Goal: Information Seeking & Learning: Learn about a topic

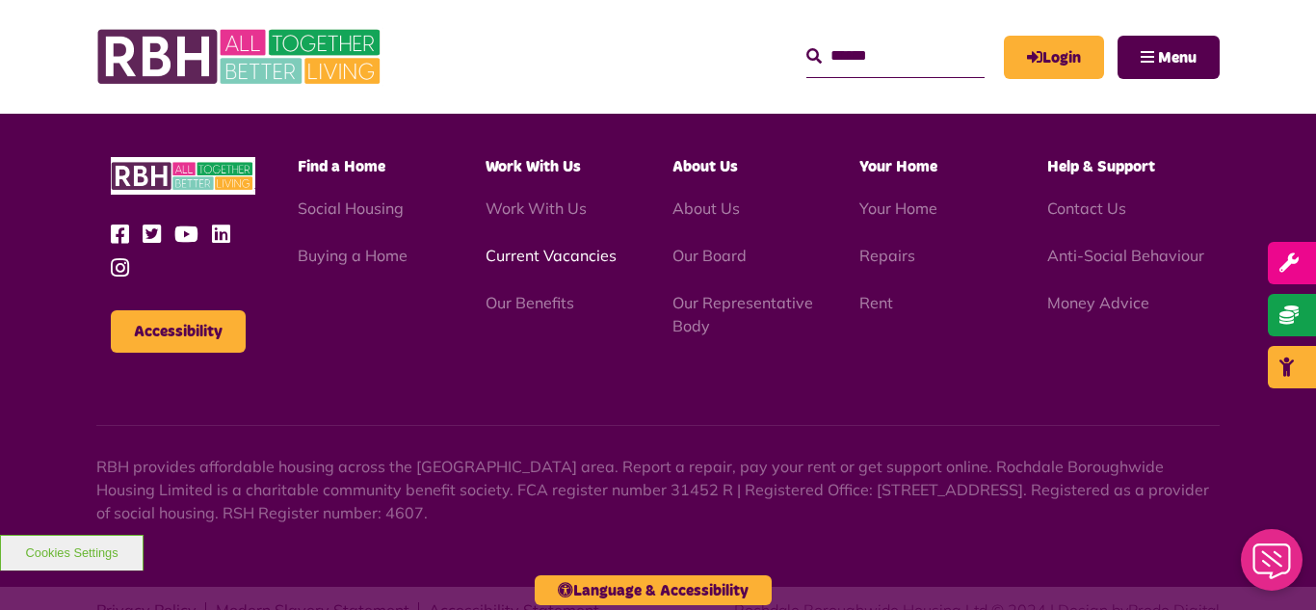
click at [542, 246] on link "Current Vacancies" at bounding box center [551, 255] width 131 height 19
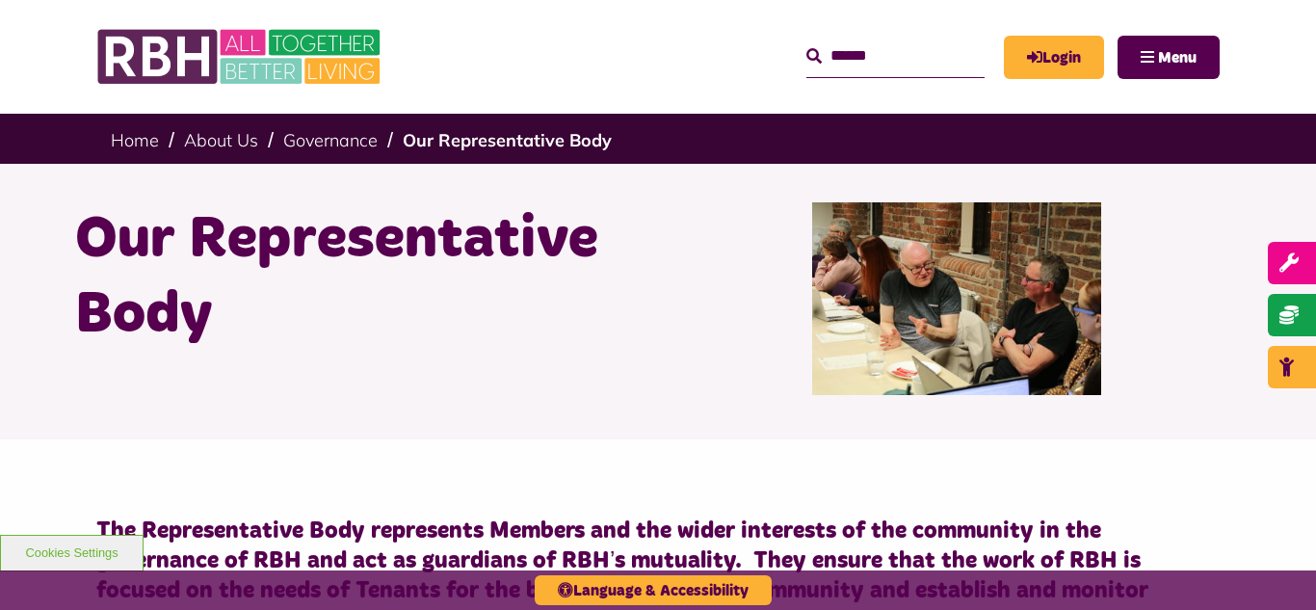
click at [25, 51] on header "MyRBH About Us Contact Us Search" at bounding box center [658, 57] width 1316 height 114
click at [326, 145] on link "Governance" at bounding box center [330, 140] width 94 height 22
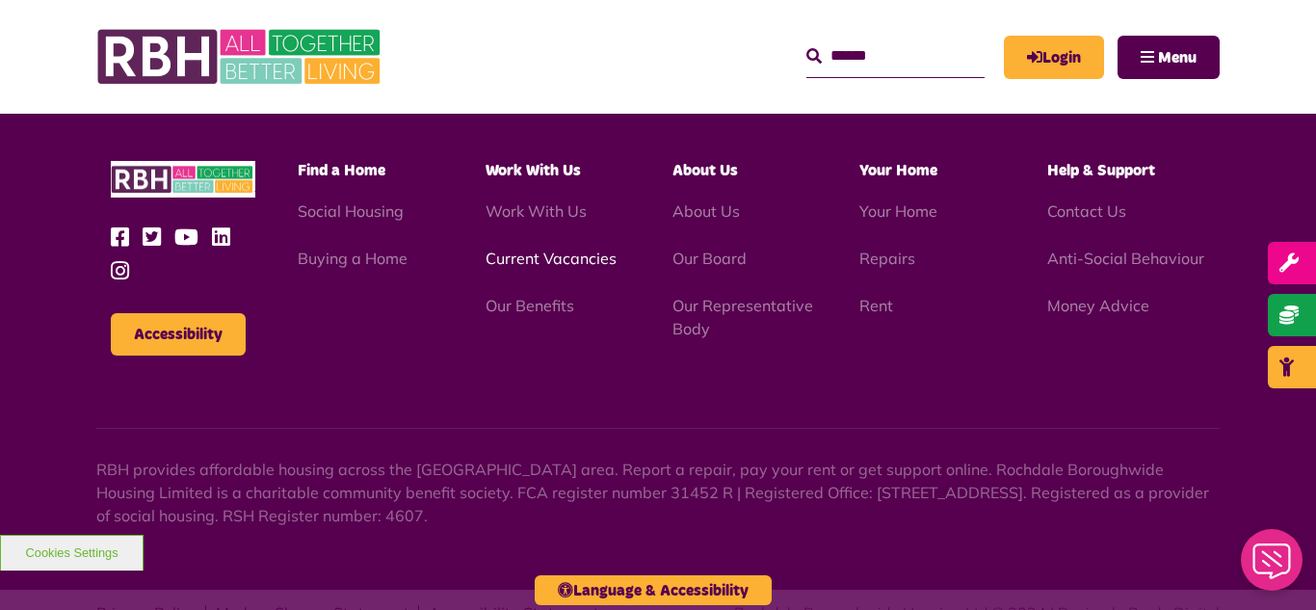
scroll to position [5061, 0]
click at [525, 249] on link "Current Vacancies" at bounding box center [551, 258] width 131 height 19
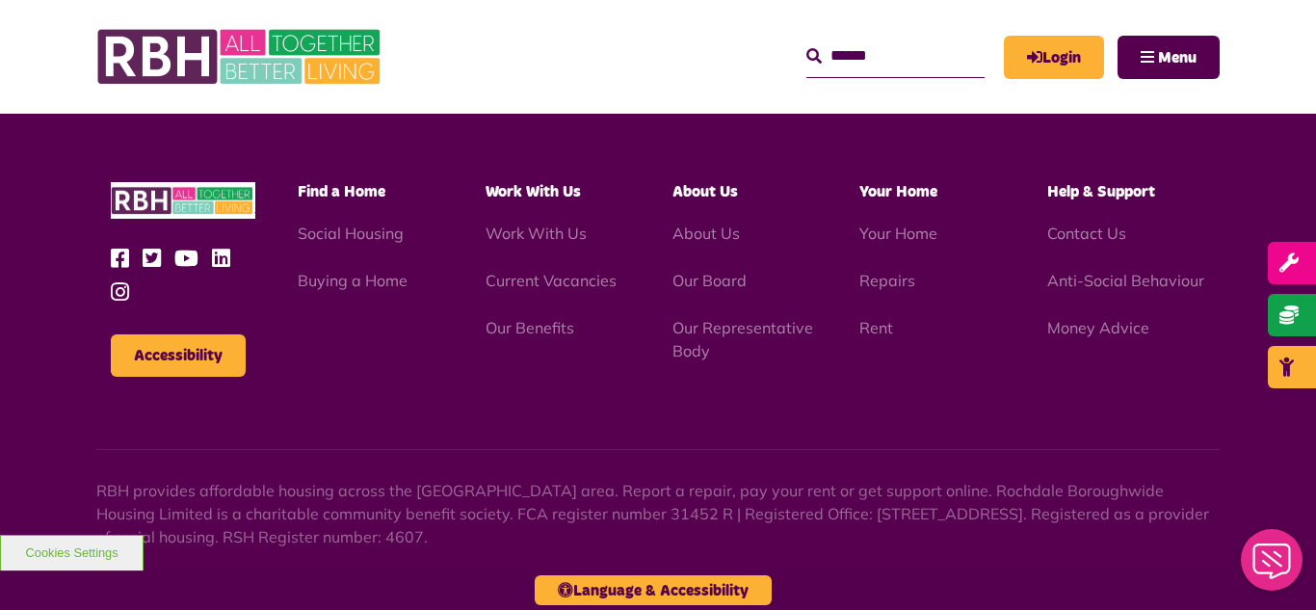
scroll to position [2324, 0]
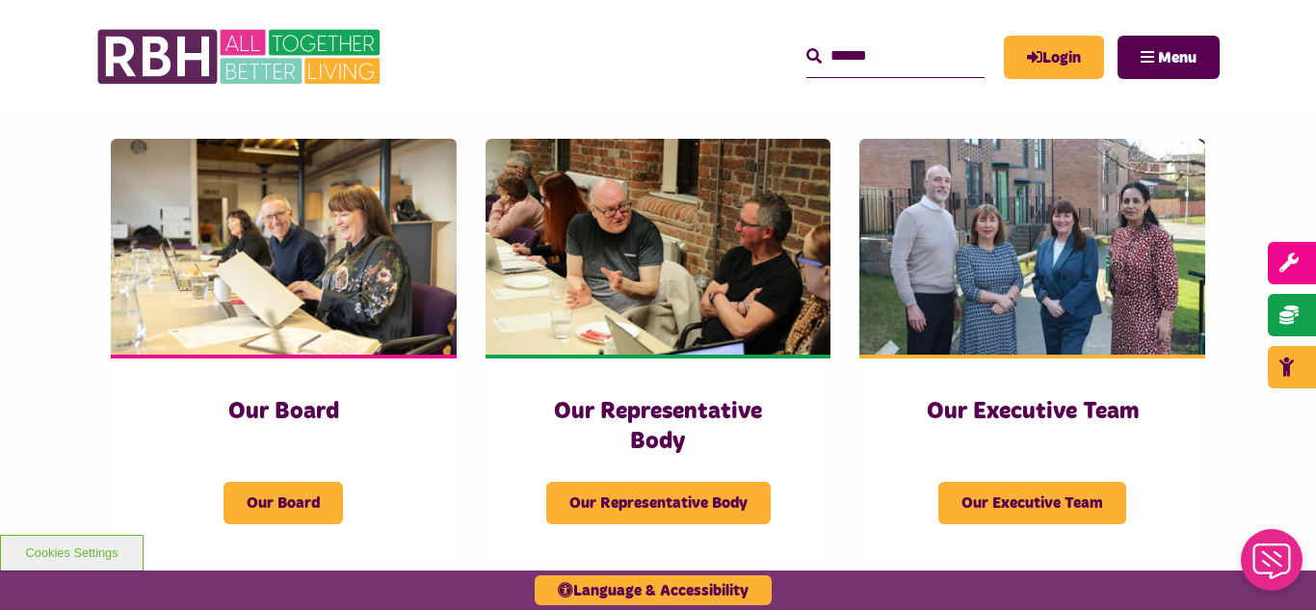
scroll to position [308, 0]
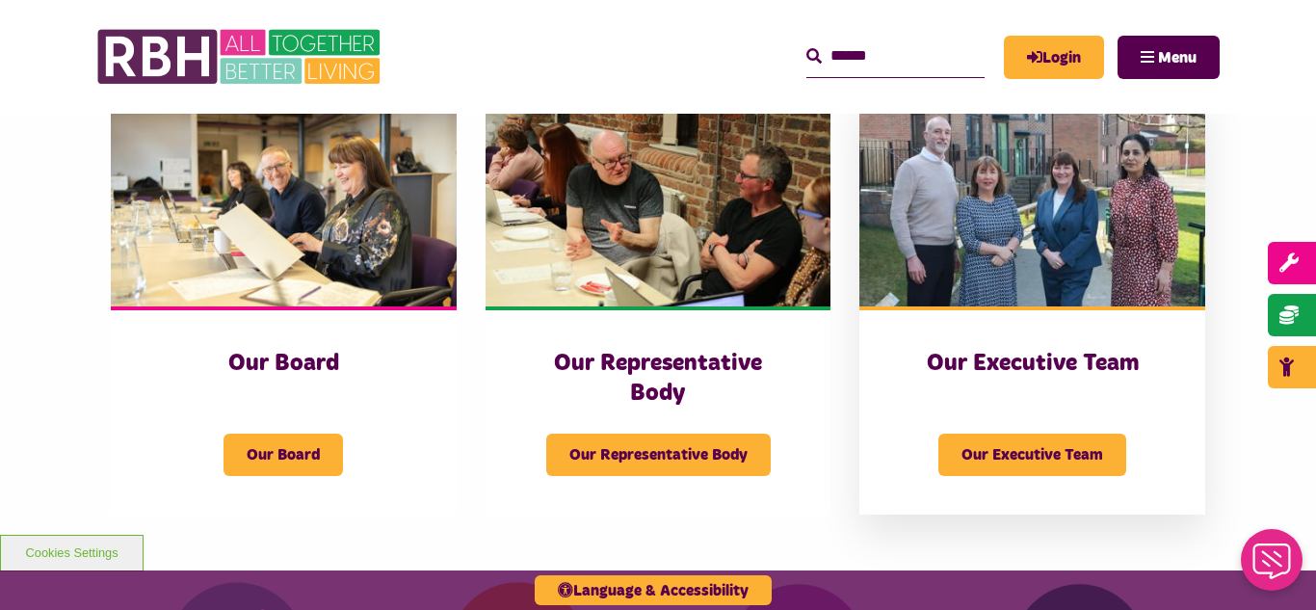
click at [997, 277] on img at bounding box center [1032, 199] width 346 height 216
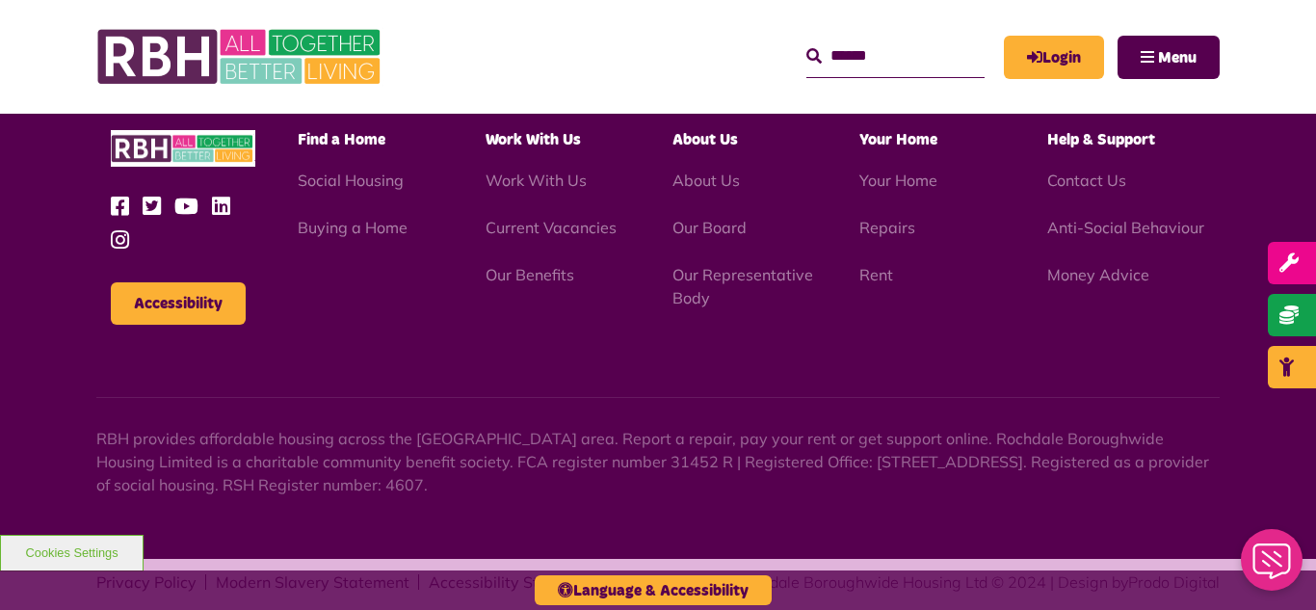
scroll to position [1493, 0]
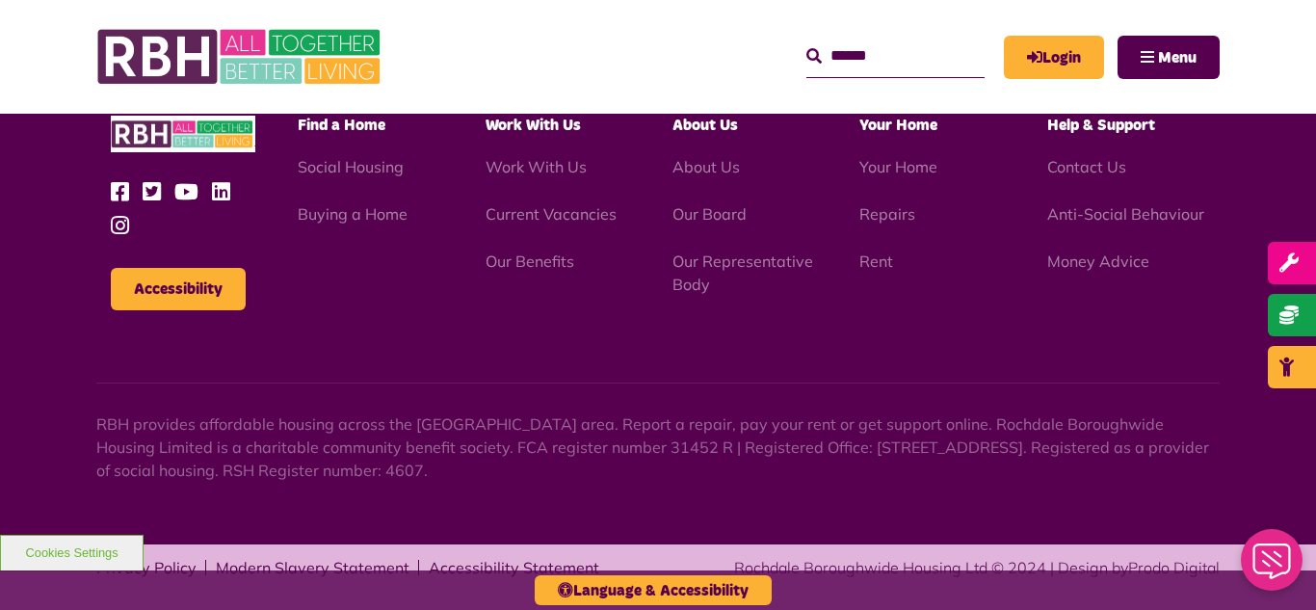
scroll to position [2324, 0]
